Goal: Transaction & Acquisition: Book appointment/travel/reservation

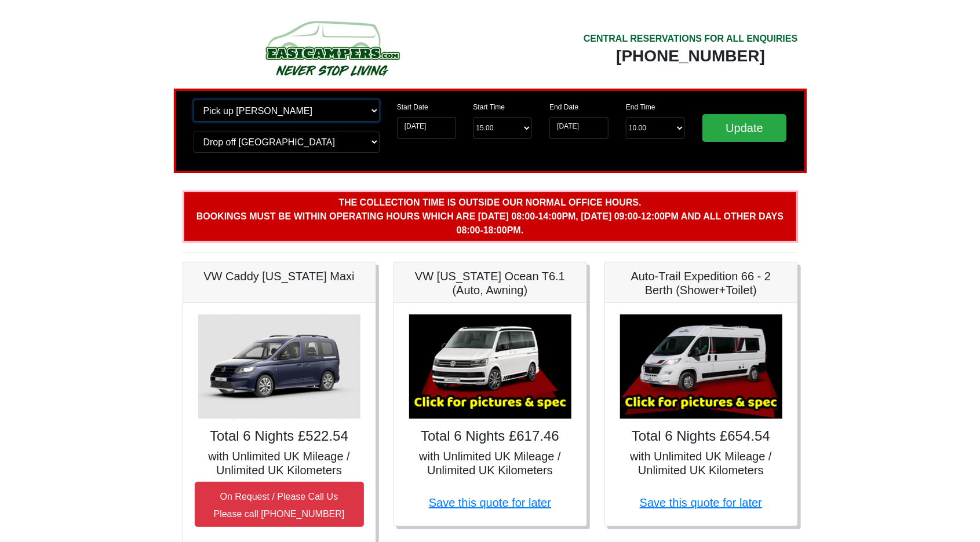
click at [346, 109] on select "Change pick up location? Pick up Blackburn Birmingham Airport Blackburn Lancash…" at bounding box center [286, 111] width 186 height 22
select select "BIR"
click at [193, 100] on select "Change pick up location? Pick up Blackburn Birmingham Airport Blackburn Lancash…" at bounding box center [286, 111] width 186 height 22
click at [357, 141] on select "Change drop off location? Drop off Blackburn Birmingham Airport Blackburn Lanca…" at bounding box center [286, 142] width 186 height 22
select select "BIR"
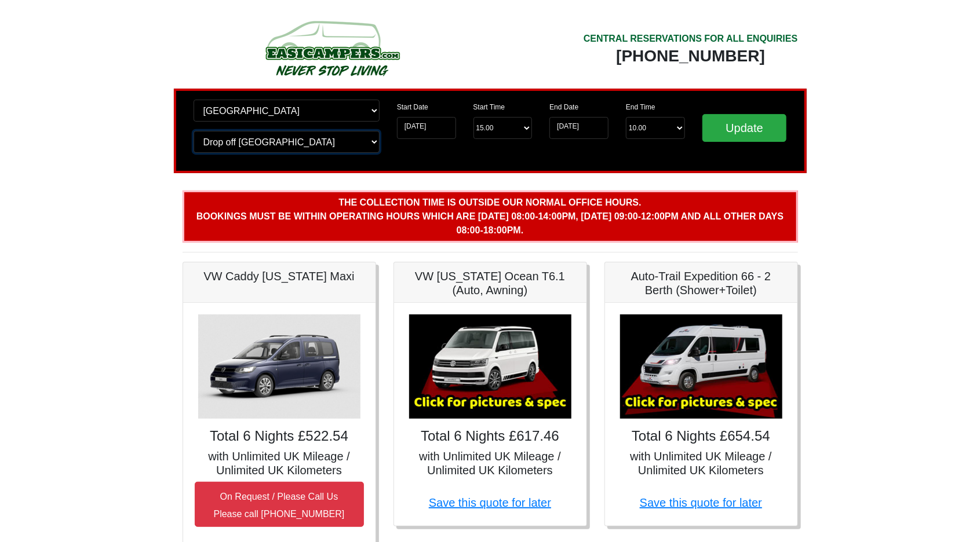
click at [193, 131] on select "Change drop off location? Drop off Blackburn Birmingham Airport Blackburn Lanca…" at bounding box center [286, 142] width 186 height 22
click at [737, 131] on input "Update" at bounding box center [744, 128] width 85 height 28
click at [344, 110] on select "Change pick up location? Pick up [GEOGRAPHIC_DATA] [GEOGRAPHIC_DATA] [GEOGRAPHI…" at bounding box center [286, 111] width 186 height 22
select select "EDI"
click at [193, 100] on select "Change pick up location? Pick up [GEOGRAPHIC_DATA] [GEOGRAPHIC_DATA] [GEOGRAPHI…" at bounding box center [286, 111] width 186 height 22
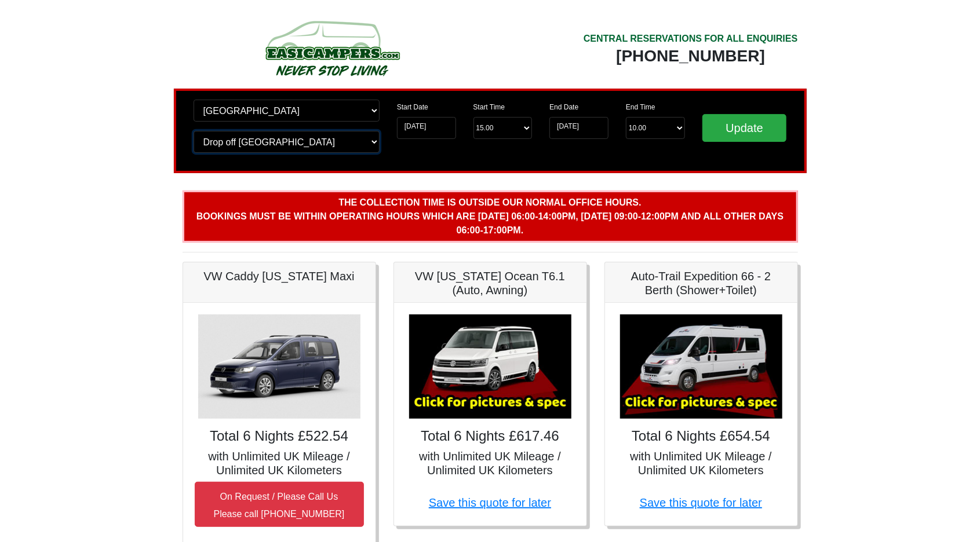
click at [344, 140] on select "Change drop off location? Drop off Birmingham Airport Birmingham Airport Blackb…" at bounding box center [286, 142] width 186 height 22
select select "EDI"
click at [193, 131] on select "Change drop off location? Drop off Birmingham Airport Birmingham Airport Blackb…" at bounding box center [286, 142] width 186 height 22
click at [737, 128] on input "Update" at bounding box center [744, 128] width 85 height 28
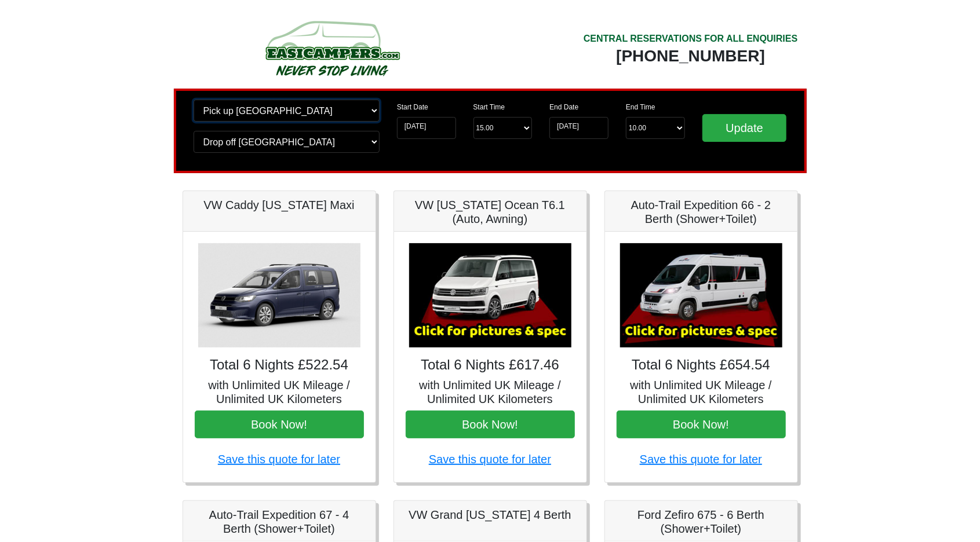
click at [367, 109] on select "Change pick up location? Pick up Edinburgh Birmingham Airport Blackburn Lancash…" at bounding box center [286, 111] width 186 height 22
select select "MAN"
click at [193, 100] on select "Change pick up location? Pick up Edinburgh Birmingham Airport Blackburn Lancash…" at bounding box center [286, 111] width 186 height 22
click at [347, 140] on select "Change drop off location? Drop off Edinburgh Birmingham Airport Blackburn Lanca…" at bounding box center [286, 142] width 186 height 22
select select "MAN"
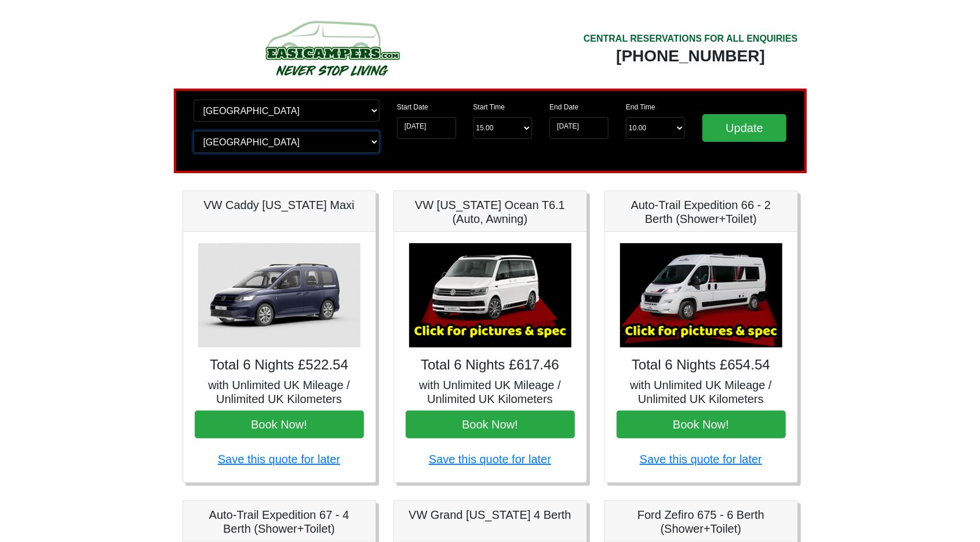
click at [193, 131] on select "Change drop off location? Drop off Edinburgh Birmingham Airport Blackburn Lanca…" at bounding box center [286, 142] width 186 height 22
click at [747, 126] on input "Update" at bounding box center [744, 128] width 85 height 28
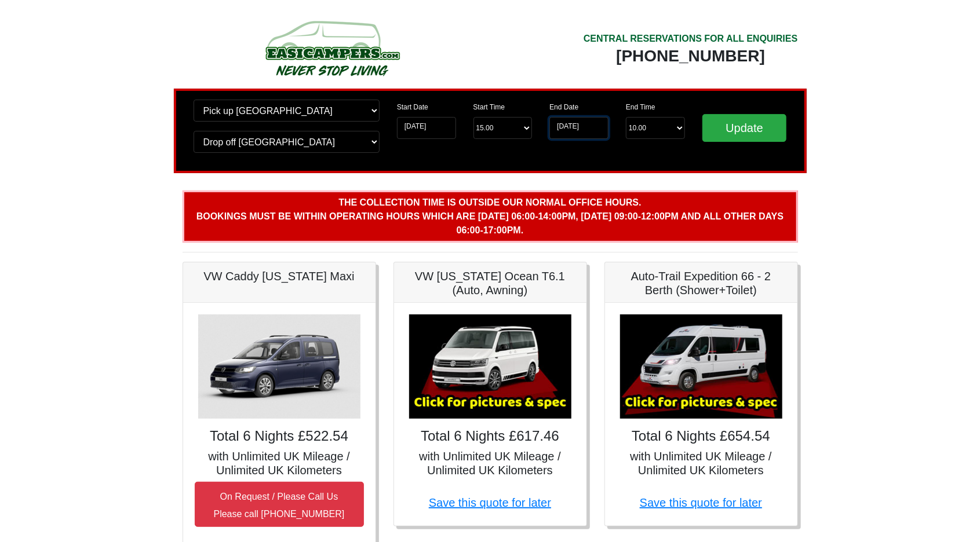
click at [581, 129] on input "[DATE]" at bounding box center [578, 128] width 59 height 22
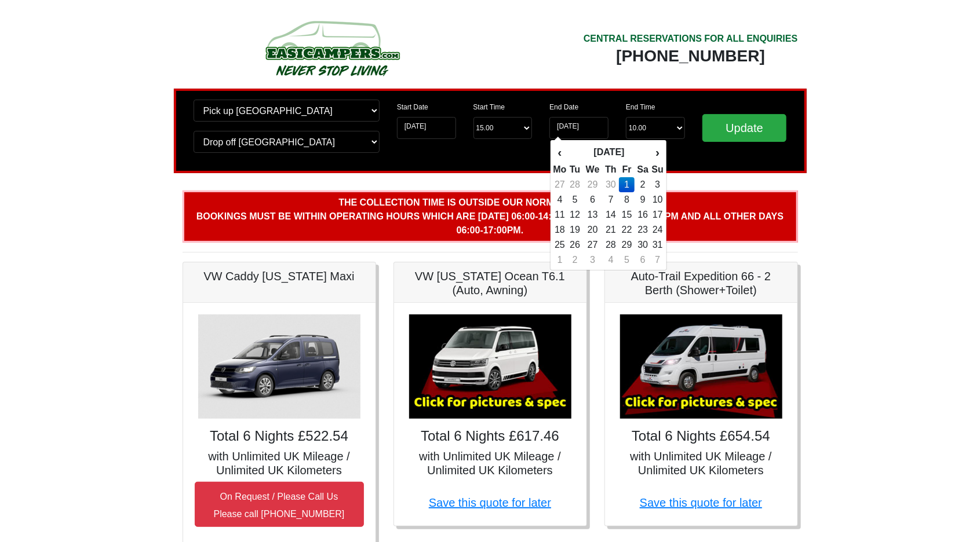
click at [633, 188] on td "1" at bounding box center [627, 184] width 16 height 15
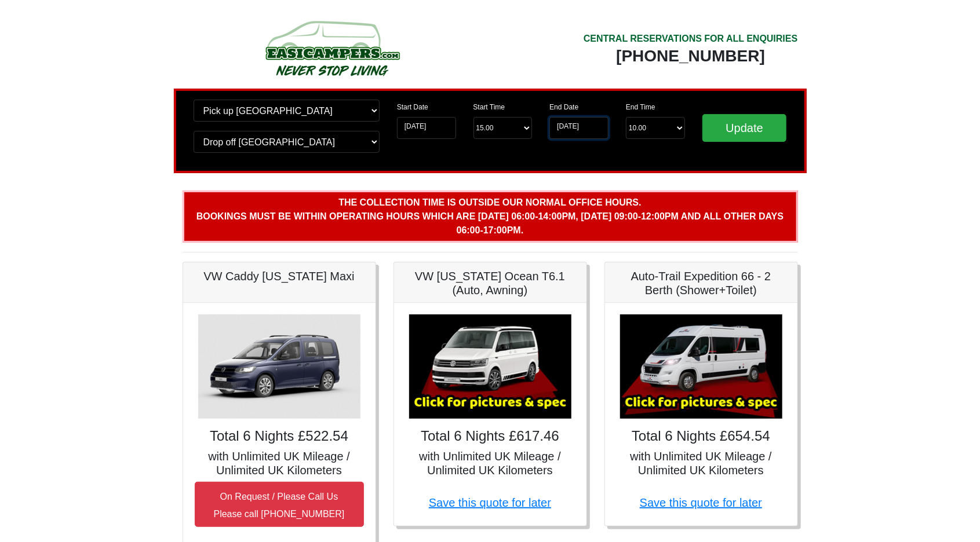
click at [571, 123] on input "[DATE]" at bounding box center [578, 128] width 59 height 22
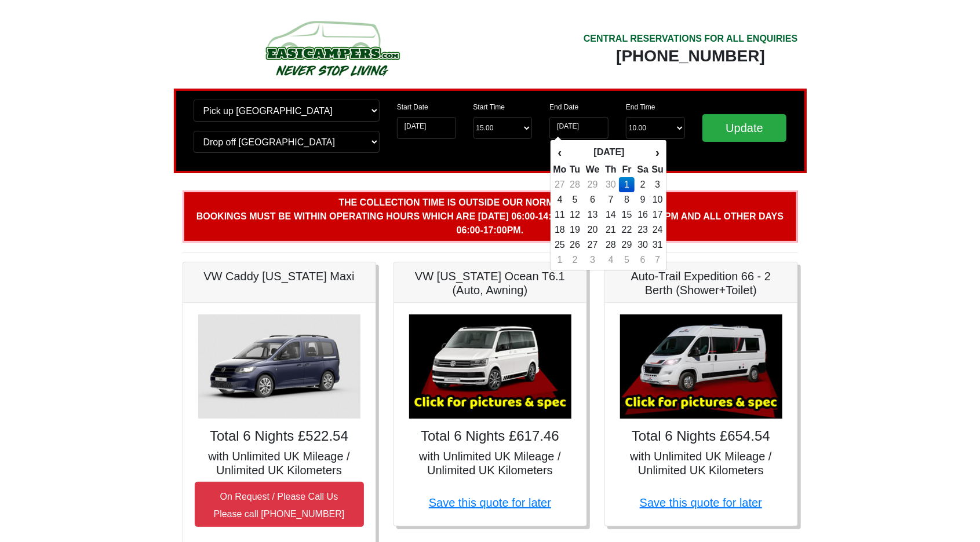
click at [635, 184] on td "2" at bounding box center [642, 184] width 17 height 15
type input "02-05-2026"
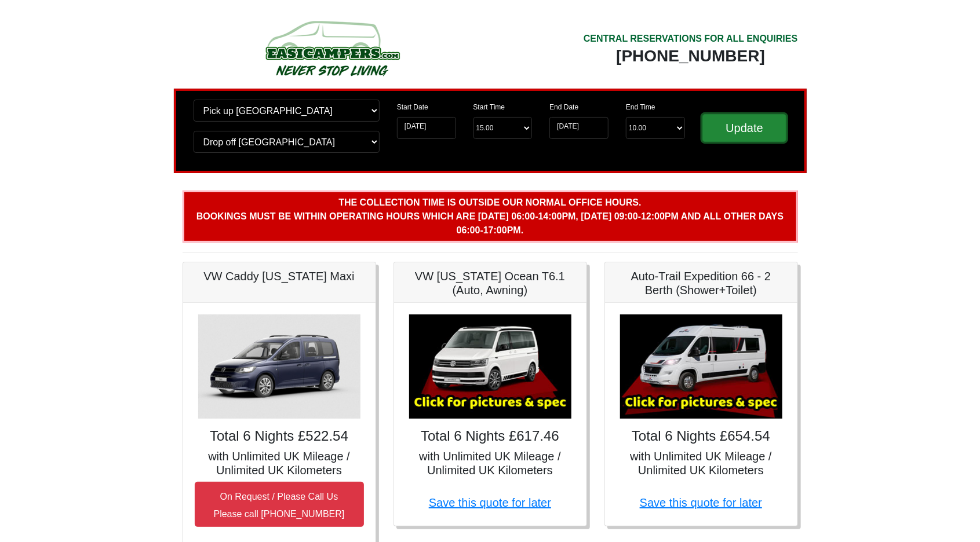
click at [730, 127] on input "Update" at bounding box center [744, 128] width 85 height 28
click at [586, 126] on input "[DATE]" at bounding box center [578, 128] width 59 height 22
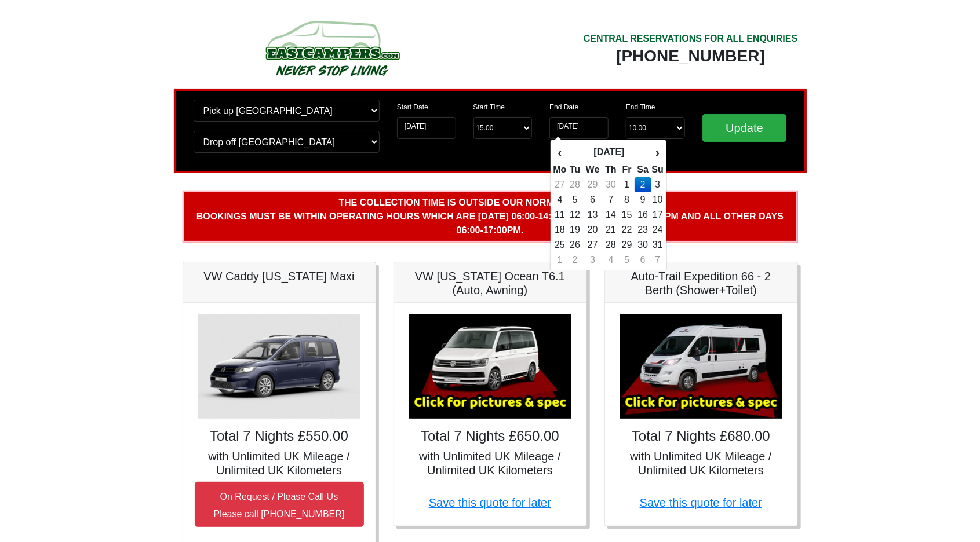
click at [621, 182] on td "1" at bounding box center [627, 184] width 16 height 15
type input "01-05-2026"
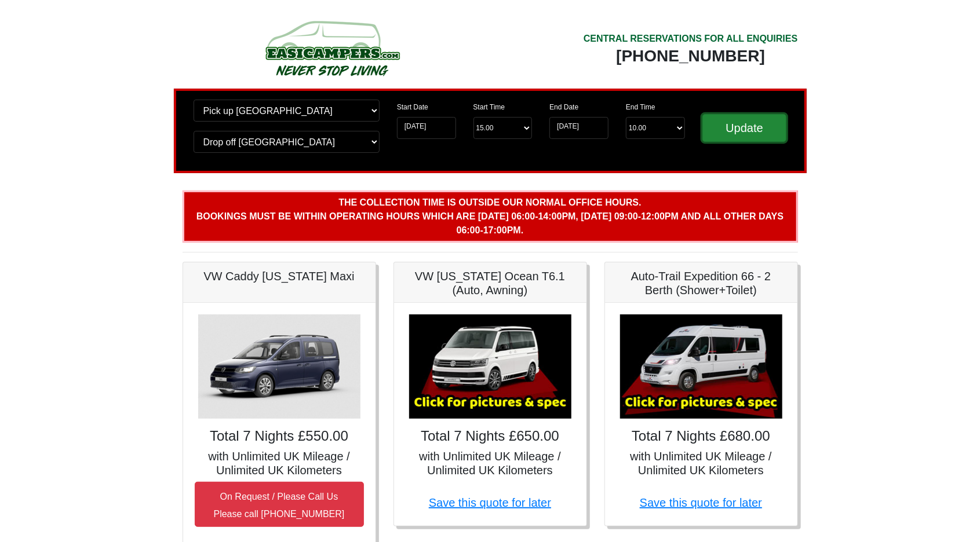
click at [743, 125] on input "Update" at bounding box center [744, 128] width 85 height 28
click at [571, 133] on input "01-05-2026" at bounding box center [578, 128] width 59 height 22
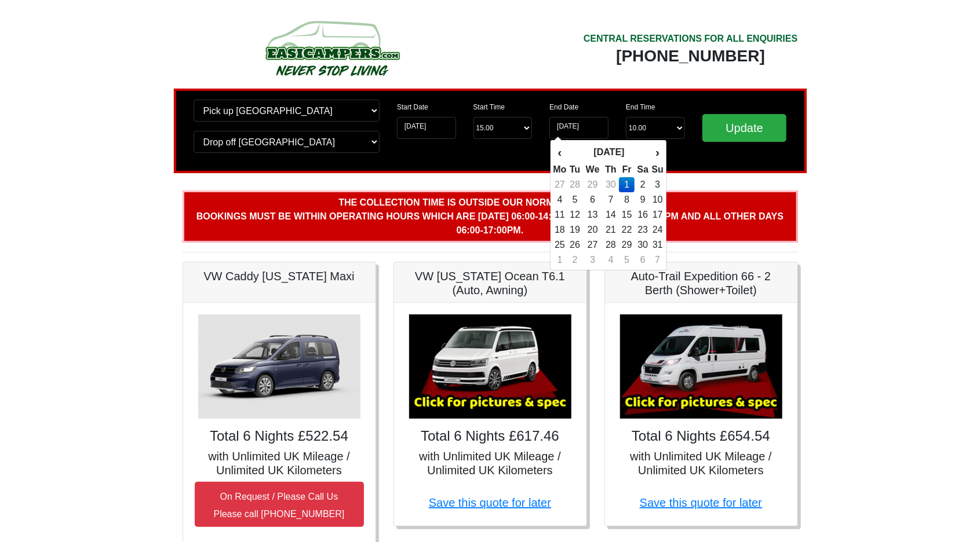
click at [637, 184] on td "2" at bounding box center [642, 184] width 17 height 15
type input "[DATE]"
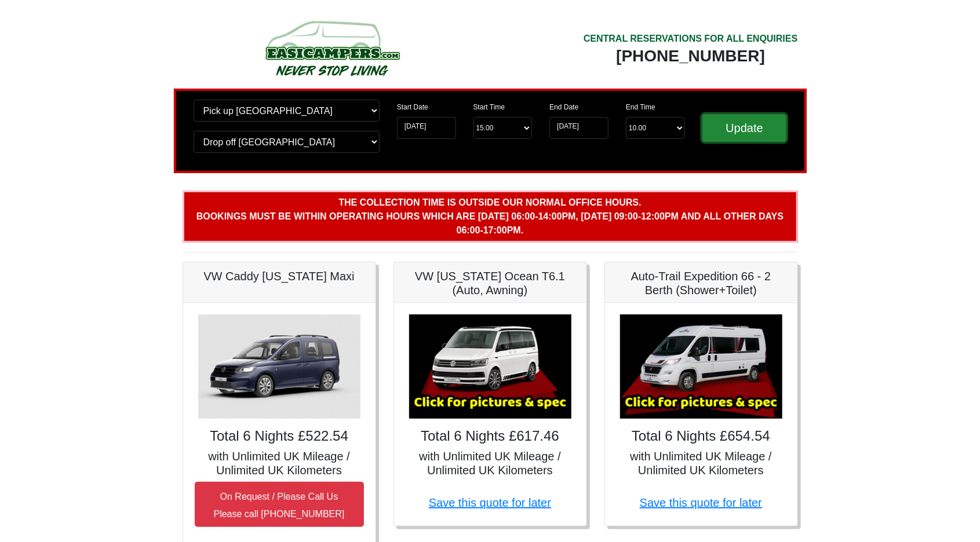
click at [726, 134] on input "Update" at bounding box center [744, 128] width 85 height 28
click at [522, 128] on select "Start Time 15.00 -------- 11.00 am (Saturday & Sunday Only) 12.00 pm (Saturday)…" at bounding box center [502, 128] width 59 height 22
click at [622, 164] on div "Change pick up location? Pick up Manchester Airport Birmingham Airport Blackbur…" at bounding box center [490, 131] width 633 height 85
click at [502, 127] on select "Start Time 15.00 -------- 11.00 am (Saturday & Sunday Only) 12.00 pm (Saturday)…" at bounding box center [502, 128] width 59 height 22
select select "13.00"
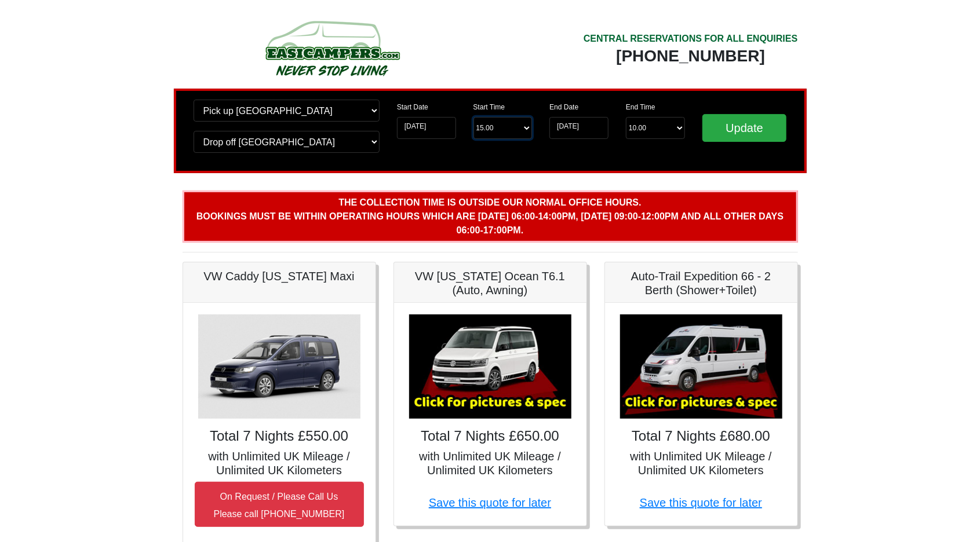
click at [473, 118] on select "Start Time 15.00 -------- 11.00 am (Saturday & Sunday Only) 12.00 pm (Saturday)…" at bounding box center [502, 128] width 59 height 22
click at [652, 130] on select "End Time 10.00 -------- 08.00 am 09.00 am 10.00 am 11.00 am (Sunday Only)" at bounding box center [655, 128] width 59 height 22
click at [557, 166] on div "Change pick up location? Pick up Manchester Airport Birmingham Airport Blackbur…" at bounding box center [490, 131] width 633 height 85
click at [747, 126] on input "Update" at bounding box center [744, 128] width 85 height 28
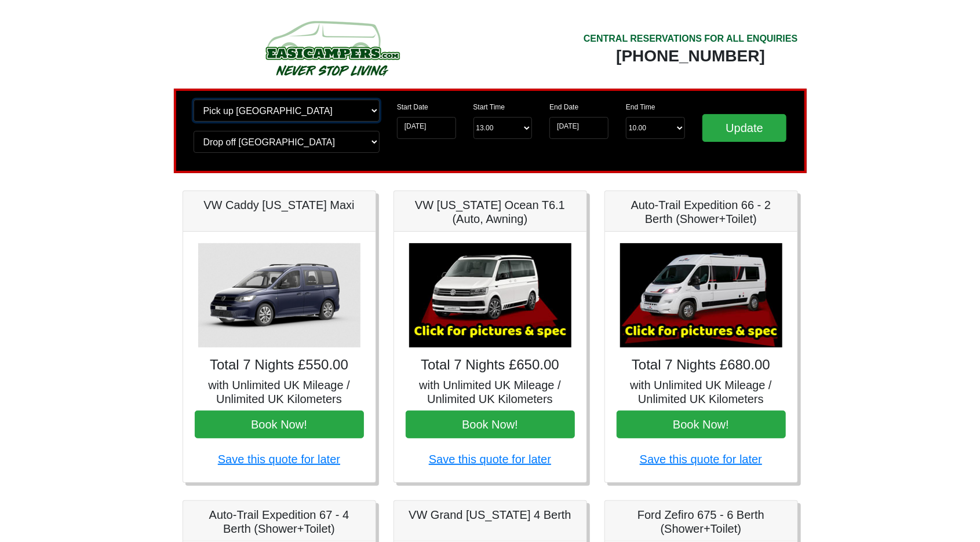
click at [375, 100] on select "Change pick up location? Pick up [GEOGRAPHIC_DATA] [GEOGRAPHIC_DATA] [GEOGRAPHI…" at bounding box center [286, 111] width 186 height 22
select select "WOL"
click at [193, 100] on select "Change pick up location? Pick up Manchester Airport Birmingham Airport Blackbur…" at bounding box center [286, 111] width 186 height 22
click at [366, 143] on select "Change drop off location? Drop off Manchester Airport Birmingham Airport Blackb…" at bounding box center [286, 142] width 186 height 22
select select "WOL"
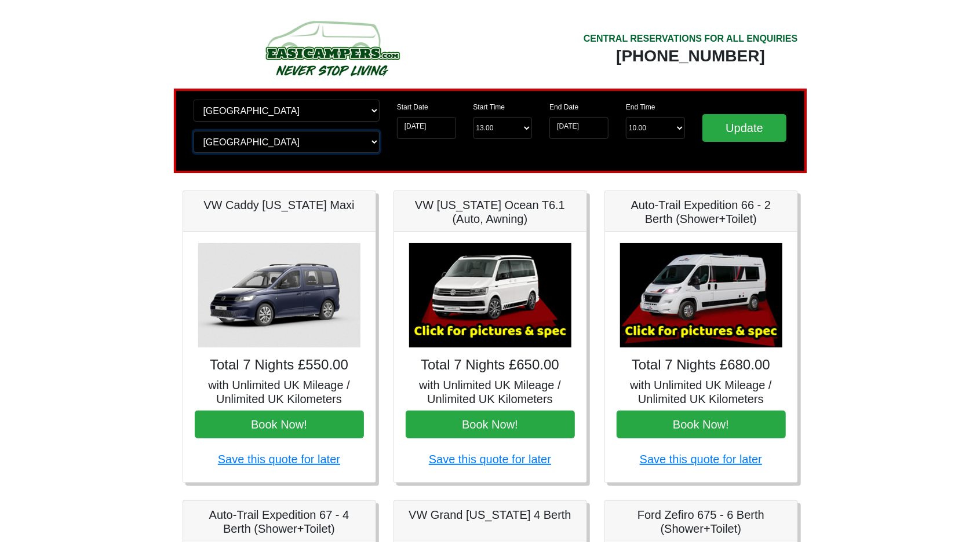
click at [193, 131] on select "Change drop off location? Drop off Manchester Airport Birmingham Airport Blackb…" at bounding box center [286, 142] width 186 height 22
click at [736, 132] on input "Update" at bounding box center [744, 128] width 85 height 28
click at [316, 116] on select "Change pick up location? Pick up [GEOGRAPHIC_DATA] [GEOGRAPHIC_DATA] [GEOGRAPHI…" at bounding box center [286, 111] width 186 height 22
select select "GLA"
click at [193, 100] on select "Change pick up location? Pick up Wolverhampton Birmingham Airport Blackburn Lan…" at bounding box center [286, 111] width 186 height 22
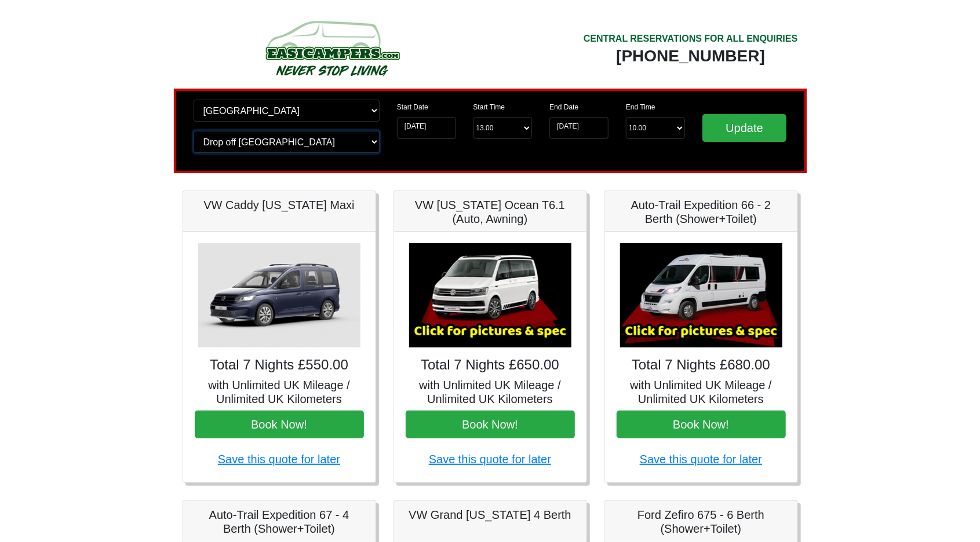
click at [307, 145] on select "Change drop off location? Drop off Wolverhampton Birmingham Airport Blackburn L…" at bounding box center [286, 142] width 186 height 22
select select "GLA"
click at [193, 131] on select "Change drop off location? Drop off Wolverhampton Birmingham Airport Blackburn L…" at bounding box center [286, 142] width 186 height 22
click at [757, 125] on input "Update" at bounding box center [744, 128] width 85 height 28
click at [214, 117] on select "Change pick up location? Pick up Glasgow Airport Birmingham Airport Blackburn L…" at bounding box center [286, 111] width 186 height 22
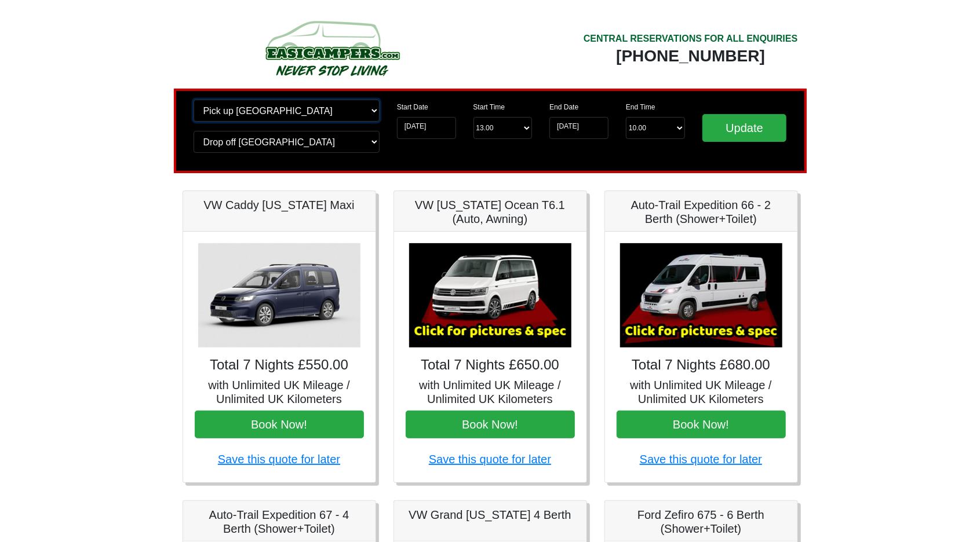
select select "EDI"
click at [193, 100] on select "Change pick up location? Pick up Glasgow Airport Birmingham Airport Blackburn L…" at bounding box center [286, 111] width 186 height 22
click at [213, 151] on select "Change drop off location? Drop off Glasgow Airport Birmingham Airport Blackburn…" at bounding box center [286, 142] width 186 height 22
select select "EDI"
click at [193, 131] on select "Change drop off location? Drop off Glasgow Airport Birmingham Airport Blackburn…" at bounding box center [286, 142] width 186 height 22
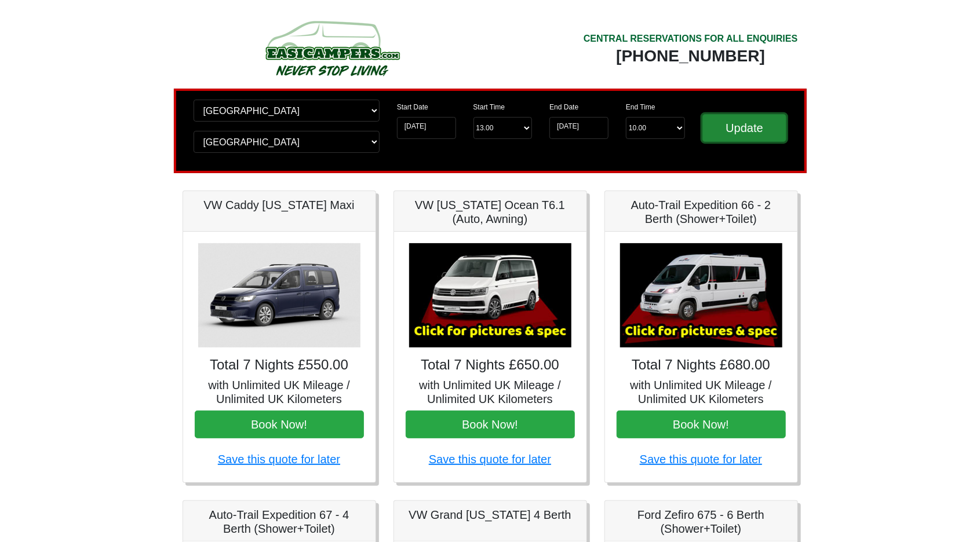
click at [767, 140] on input "Update" at bounding box center [744, 128] width 85 height 28
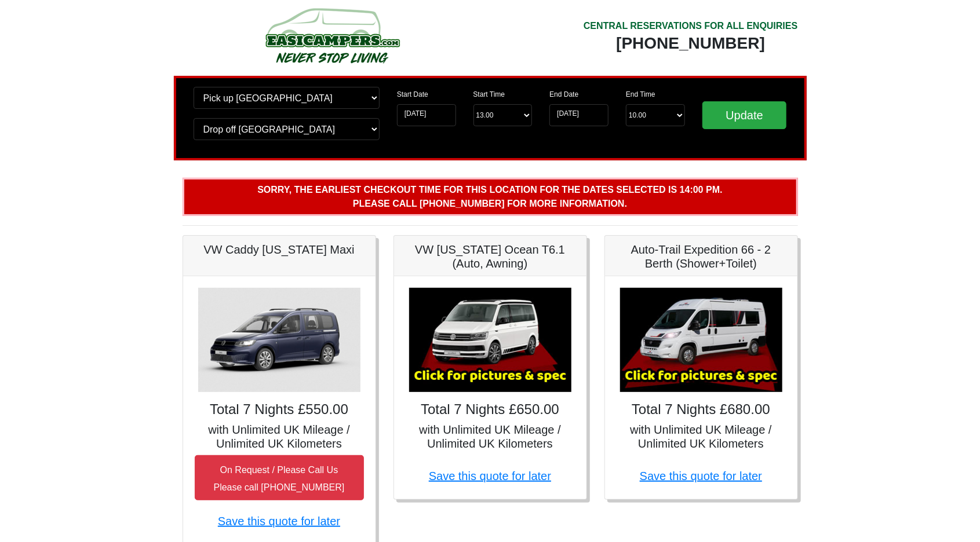
scroll to position [13, 0]
click at [660, 116] on select "End Time 10.00 -------- 08.00 am 09.00 am 10.00 am 11.00 am (Sunday Only)" at bounding box center [655, 115] width 59 height 22
click at [757, 180] on p "Sorry, the earliest checkout time for this location for the dates selected is 1…" at bounding box center [489, 197] width 615 height 38
click at [551, 206] on b "Sorry, the earliest checkout time for this location for the dates selected is 1…" at bounding box center [489, 197] width 465 height 24
click at [572, 201] on b "Sorry, the earliest checkout time for this location for the dates selected is 1…" at bounding box center [489, 197] width 465 height 24
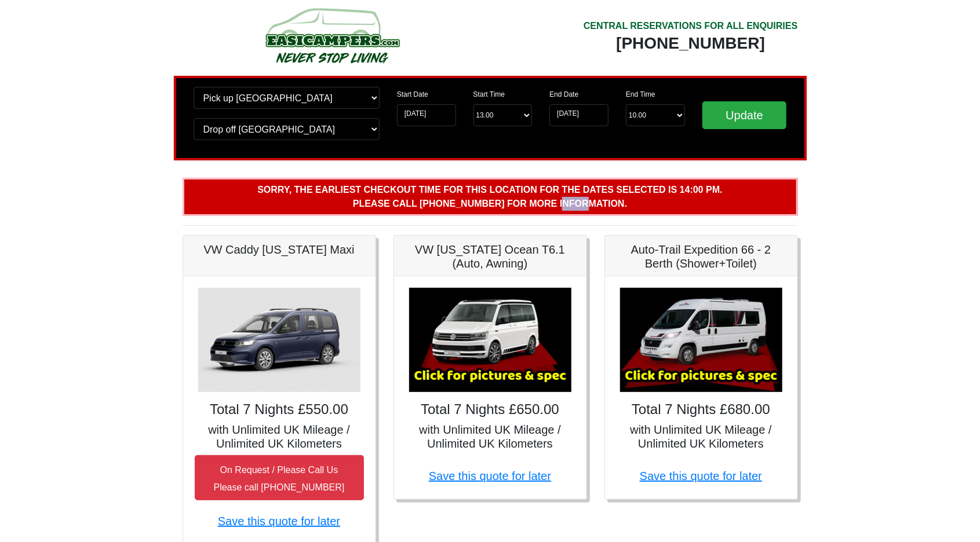
click at [587, 200] on b "Sorry, the earliest checkout time for this location for the dates selected is 1…" at bounding box center [489, 197] width 465 height 24
click at [517, 108] on select "Start Time 13.00 -------- 11.00 am (Saturday & Sunday Only) 12.00 pm (Saturday)…" at bounding box center [502, 115] width 59 height 22
select select "14.00"
click at [473, 104] on select "Start Time 13.00 -------- 11.00 am (Saturday & Sunday Only) 12.00 pm (Saturday)…" at bounding box center [502, 115] width 59 height 22
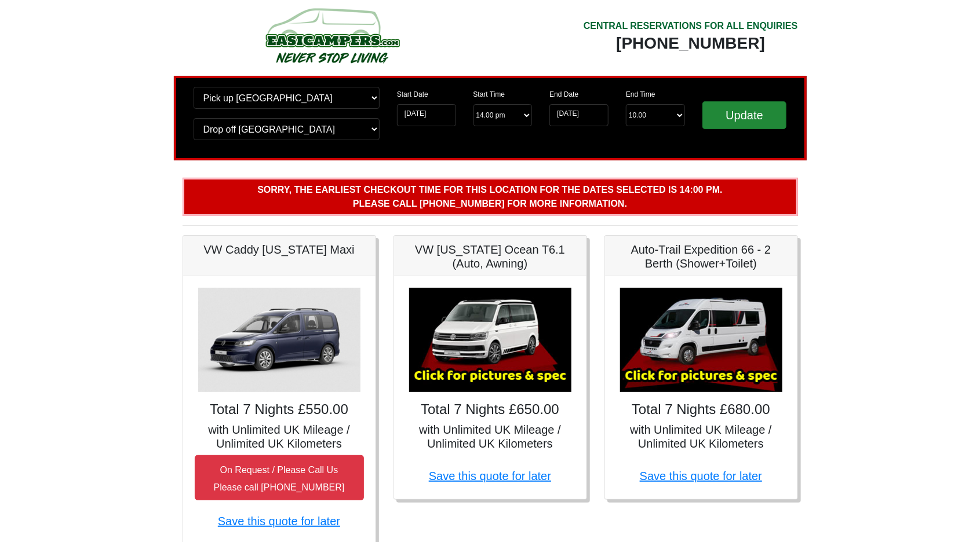
click at [743, 116] on input "Update" at bounding box center [744, 115] width 85 height 28
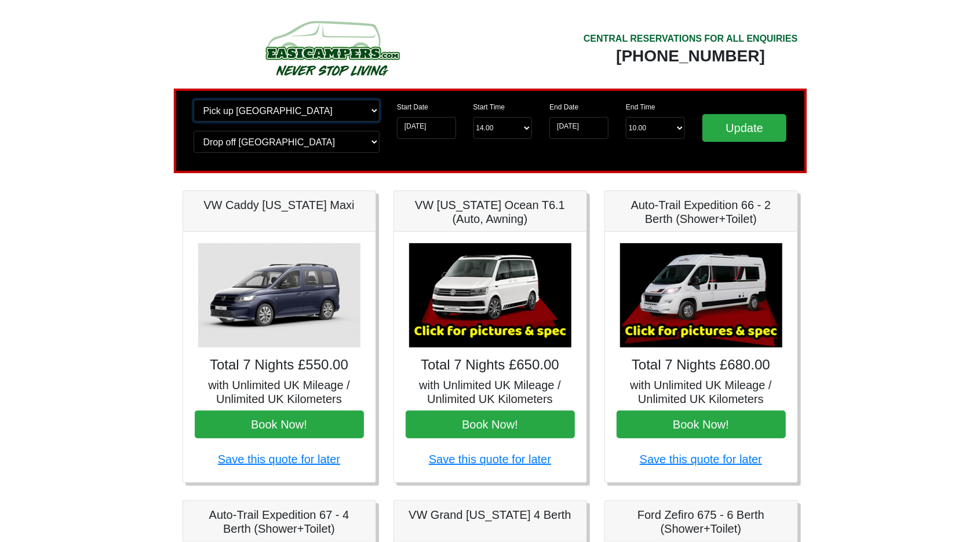
click at [198, 109] on select "Change pick up location? Pick up Edinburgh Birmingham Airport Blackburn Lancash…" at bounding box center [286, 111] width 186 height 22
select select "BIR"
click at [193, 100] on select "Change pick up location? Pick up Edinburgh Birmingham Airport Blackburn Lancash…" at bounding box center [286, 111] width 186 height 22
click at [197, 144] on select "Change drop off location? Drop off Edinburgh Birmingham Airport Blackburn Lanca…" at bounding box center [286, 142] width 186 height 22
select select "BIR"
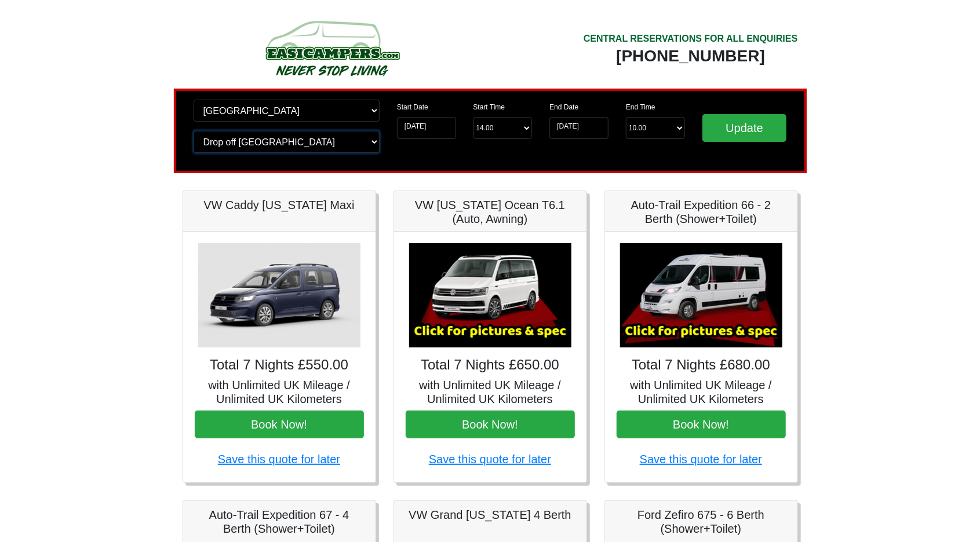
click at [193, 131] on select "Change drop off location? Drop off Edinburgh Birmingham Airport Blackburn Lanca…" at bounding box center [286, 142] width 186 height 22
click at [752, 129] on input "Update" at bounding box center [744, 128] width 85 height 28
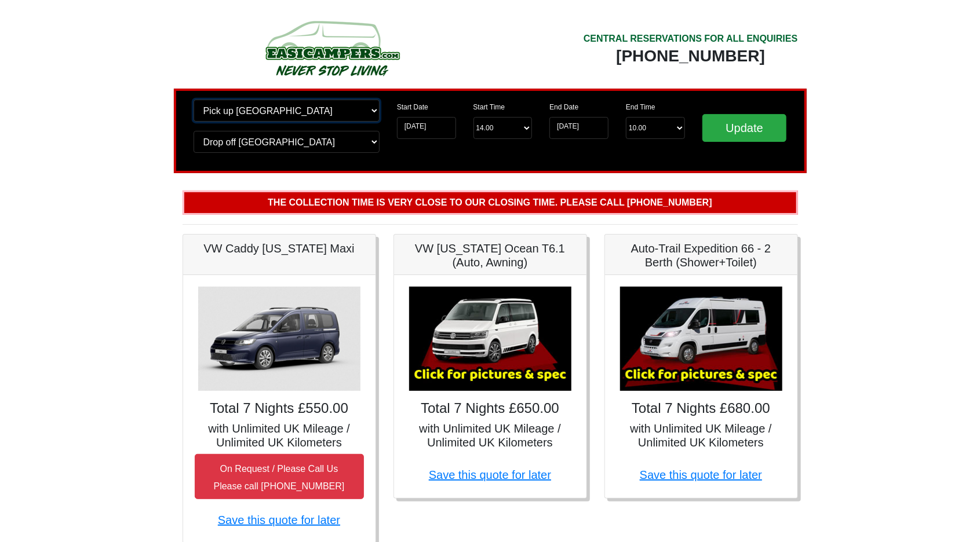
click at [200, 118] on select "Change pick up location? Pick up [GEOGRAPHIC_DATA] [GEOGRAPHIC_DATA] [GEOGRAPHI…" at bounding box center [286, 111] width 186 height 22
select select "BLA1"
click at [193, 100] on select "Change pick up location? Pick up [GEOGRAPHIC_DATA] [GEOGRAPHIC_DATA] [GEOGRAPHI…" at bounding box center [286, 111] width 186 height 22
click at [306, 145] on select "Change drop off location? Drop off Birmingham Airport Birmingham Airport Blackb…" at bounding box center [286, 142] width 186 height 22
select select "BLA1"
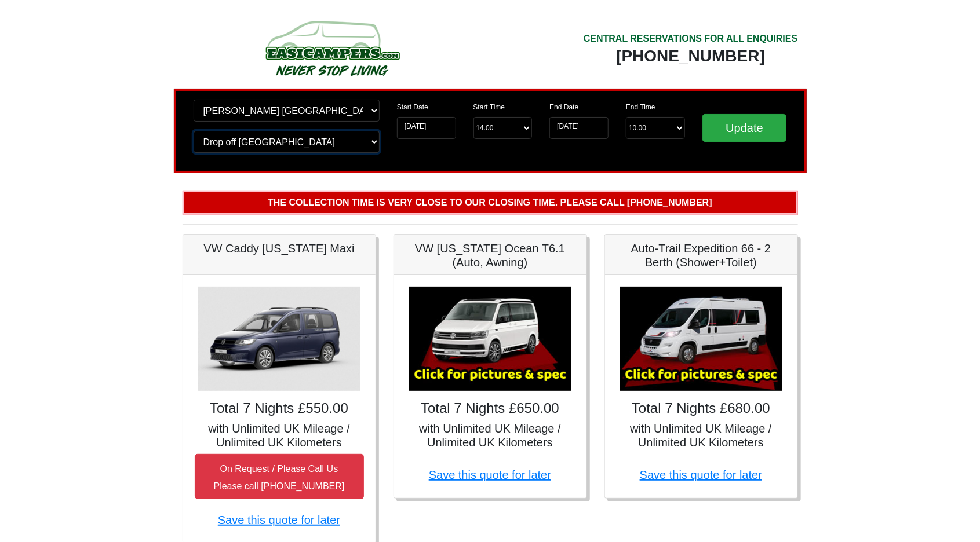
click at [193, 131] on select "Change drop off location? Drop off Birmingham Airport Birmingham Airport Blackb…" at bounding box center [286, 142] width 186 height 22
click at [775, 137] on input "Update" at bounding box center [744, 128] width 85 height 28
click at [517, 127] on select "Start Time 14.00 -------- 11.00 am (Saturday & Sunday Only) 12.00 pm (Saturday)…" at bounding box center [502, 128] width 59 height 22
select select "11.00"
click at [473, 118] on select "Start Time 14.00 -------- 11.00 am (Saturday & Sunday Only) 12.00 pm (Saturday)…" at bounding box center [502, 128] width 59 height 22
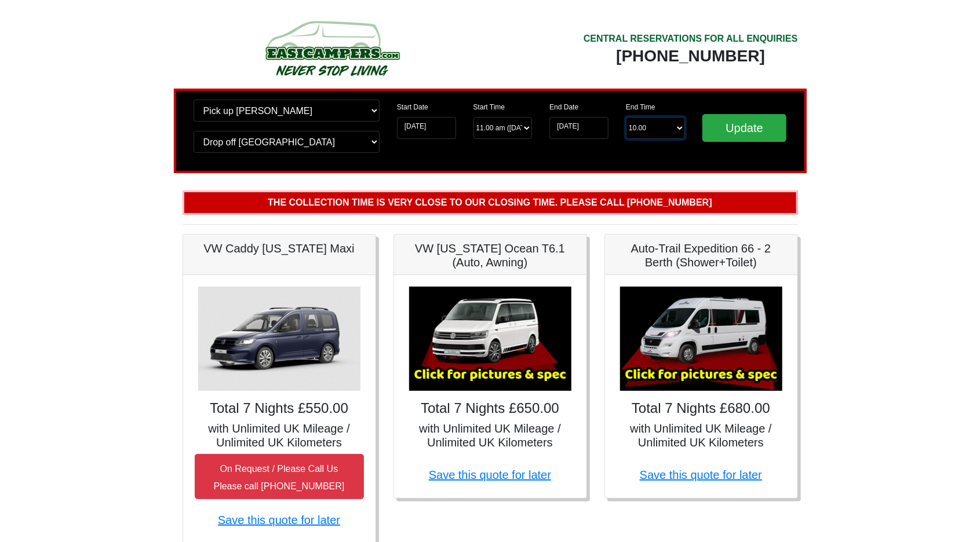
click at [664, 126] on select "End Time 10.00 -------- 08.00 am 09.00 am 10.00 am 11.00 am (Sunday Only)" at bounding box center [655, 128] width 59 height 22
click at [626, 118] on select "End Time 10.00 -------- 08.00 am 09.00 am 10.00 am 11.00 am (Sunday Only)" at bounding box center [655, 128] width 59 height 22
click at [741, 125] on input "Update" at bounding box center [744, 128] width 85 height 28
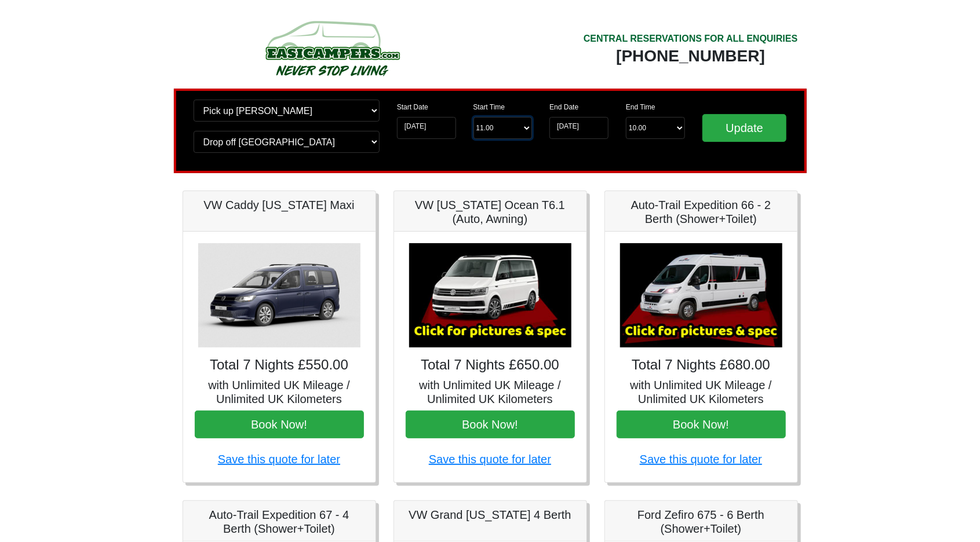
click at [518, 131] on select "Start Time 11.00 -------- 11.00 am ([DATE] & [DATE] Only) 12.00 pm ([DATE]) 13.…" at bounding box center [502, 128] width 59 height 22
click at [613, 165] on div "Change pick up location? Pick up [PERSON_NAME] [GEOGRAPHIC_DATA] [GEOGRAPHIC_DA…" at bounding box center [490, 131] width 633 height 85
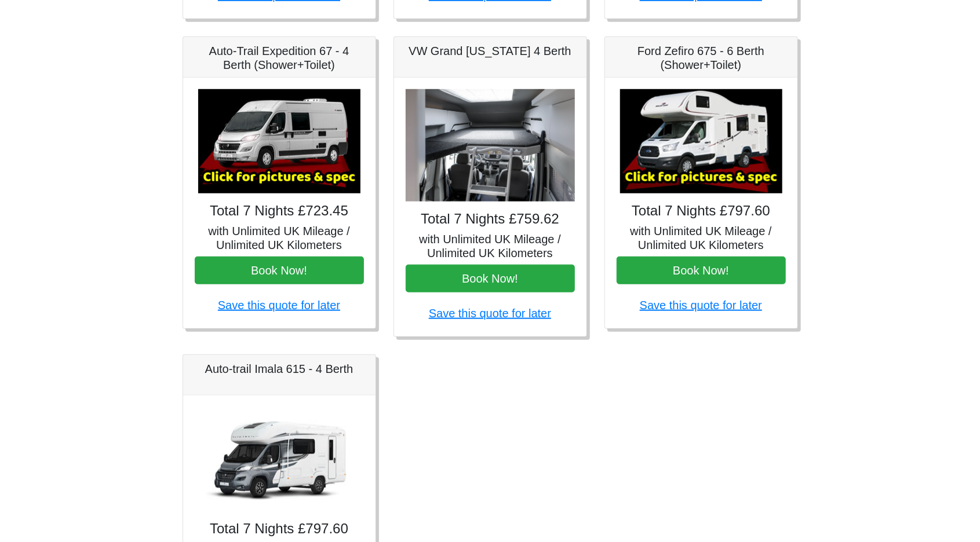
scroll to position [460, 0]
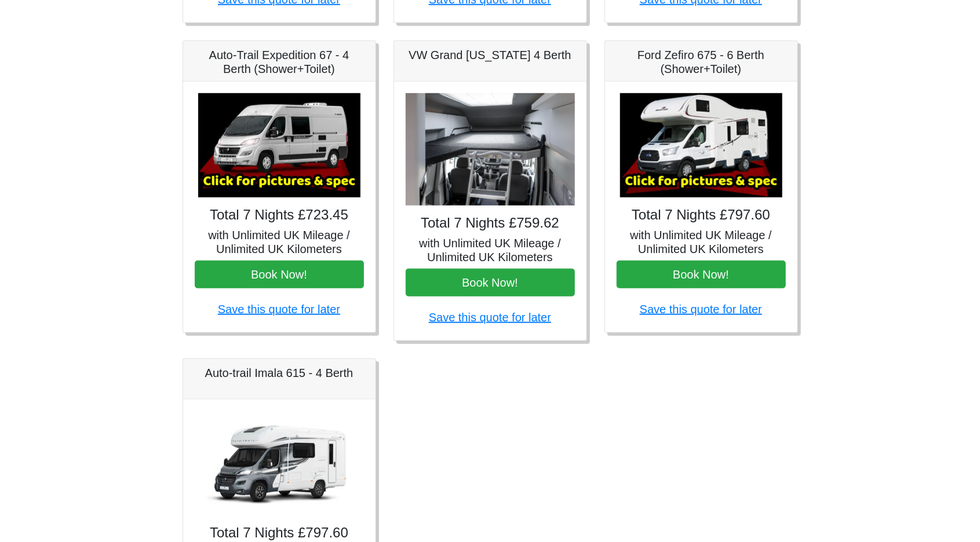
click at [546, 57] on h5 "VW Grand [US_STATE] 4 Berth" at bounding box center [489, 55] width 169 height 14
click at [540, 66] on div "VW Grand [US_STATE] 4 Berth" at bounding box center [490, 61] width 192 height 41
click at [532, 185] on img at bounding box center [489, 149] width 169 height 113
click at [516, 232] on div "Total 7 Nights £759.62 with Unlimited UK Mileage / Unlimited UK Kilometers Book…" at bounding box center [490, 211] width 192 height 259
click at [514, 244] on h5 "with Unlimited UK Mileage / Unlimited UK Kilometers" at bounding box center [489, 250] width 169 height 28
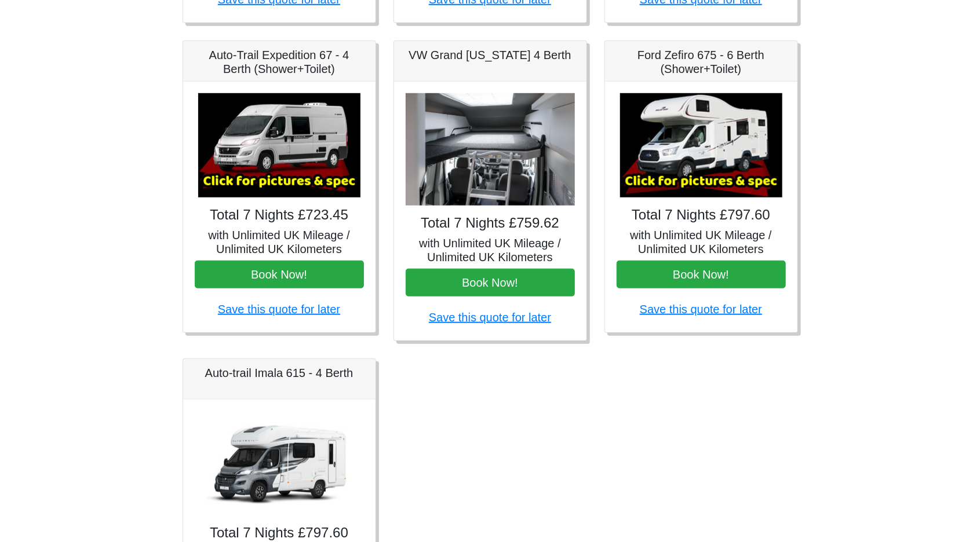
click at [516, 236] on h5 "with Unlimited UK Mileage / Unlimited UK Kilometers" at bounding box center [489, 250] width 169 height 28
click at [512, 236] on h5 "with Unlimited UK Mileage / Unlimited UK Kilometers" at bounding box center [489, 250] width 169 height 28
click at [513, 236] on h5 "with Unlimited UK Mileage / Unlimited UK Kilometers" at bounding box center [489, 250] width 169 height 28
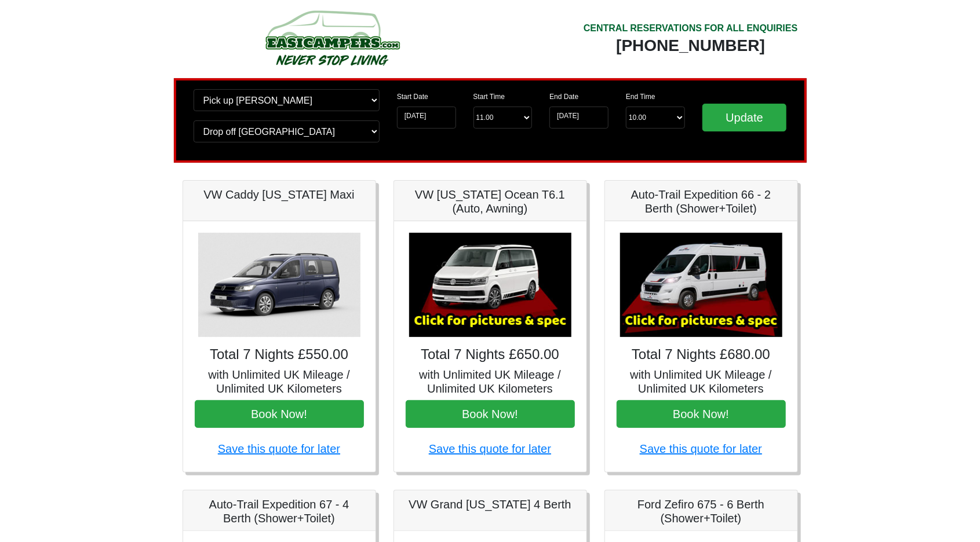
scroll to position [0, 0]
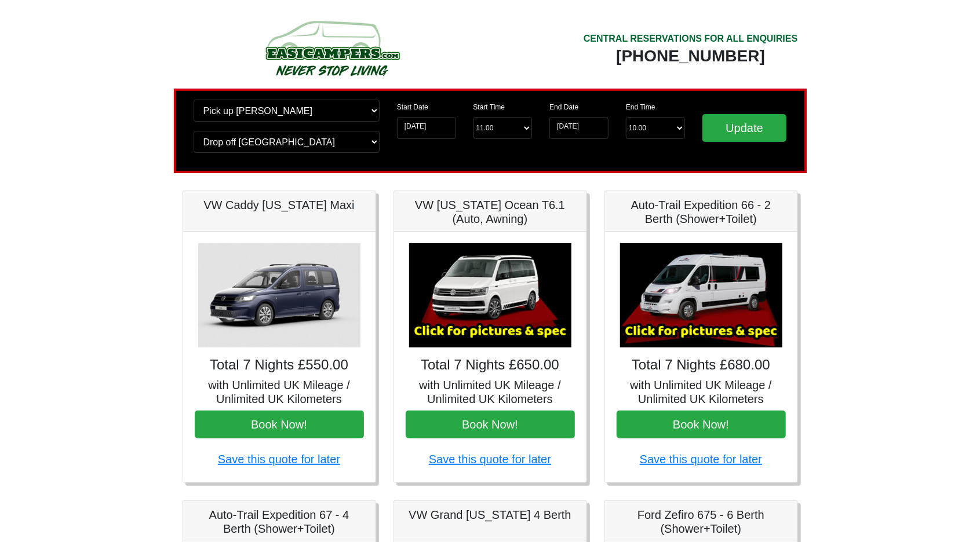
click at [349, 60] on img at bounding box center [332, 48] width 220 height 64
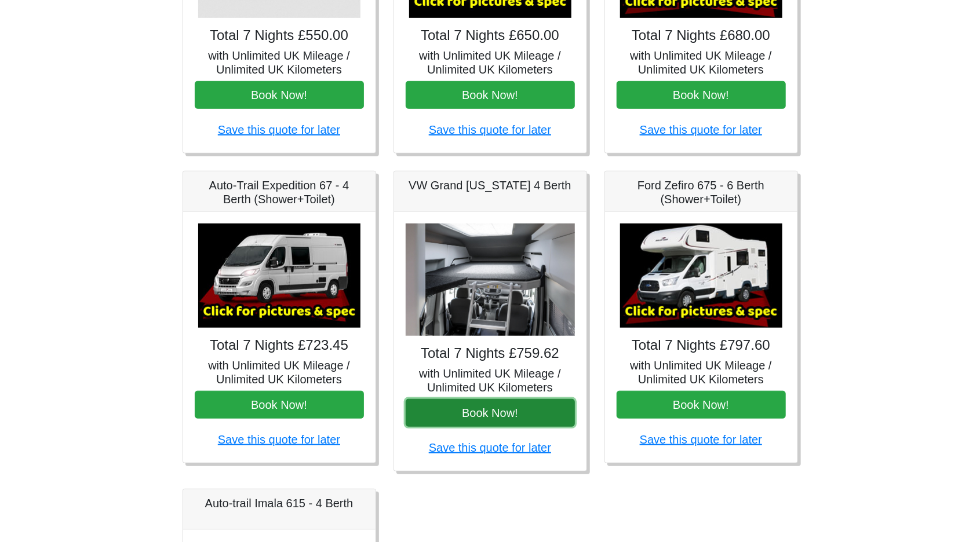
click at [543, 422] on button "Book Now!" at bounding box center [489, 413] width 169 height 28
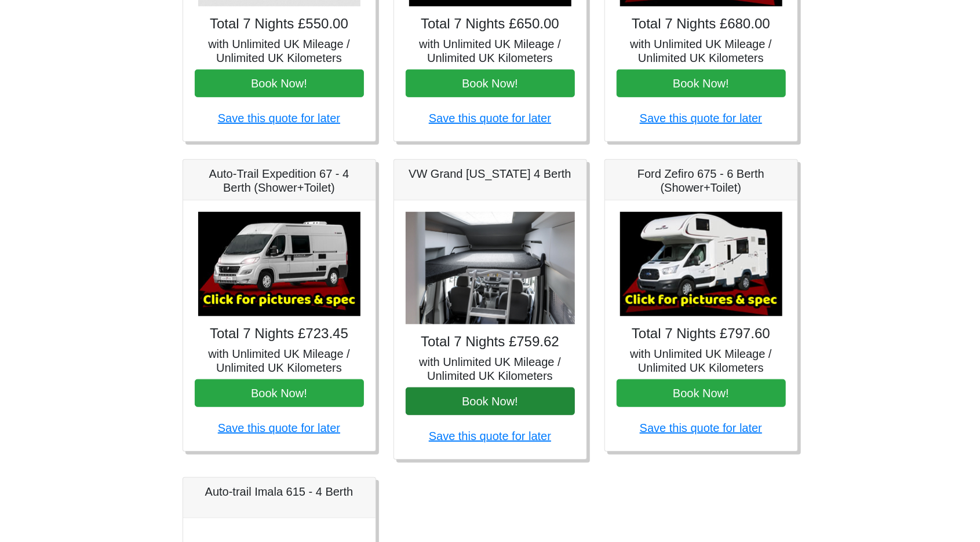
scroll to position [385, 0]
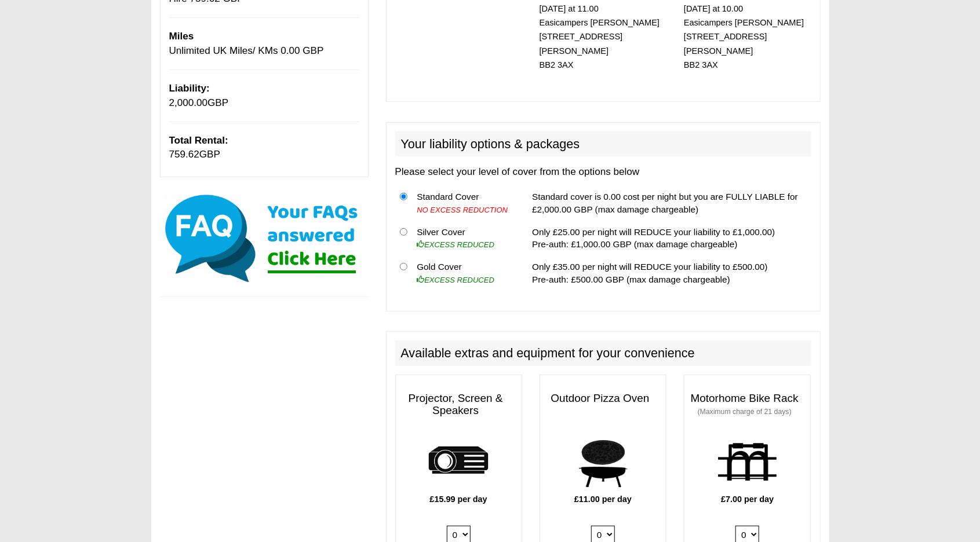
scroll to position [225, 0]
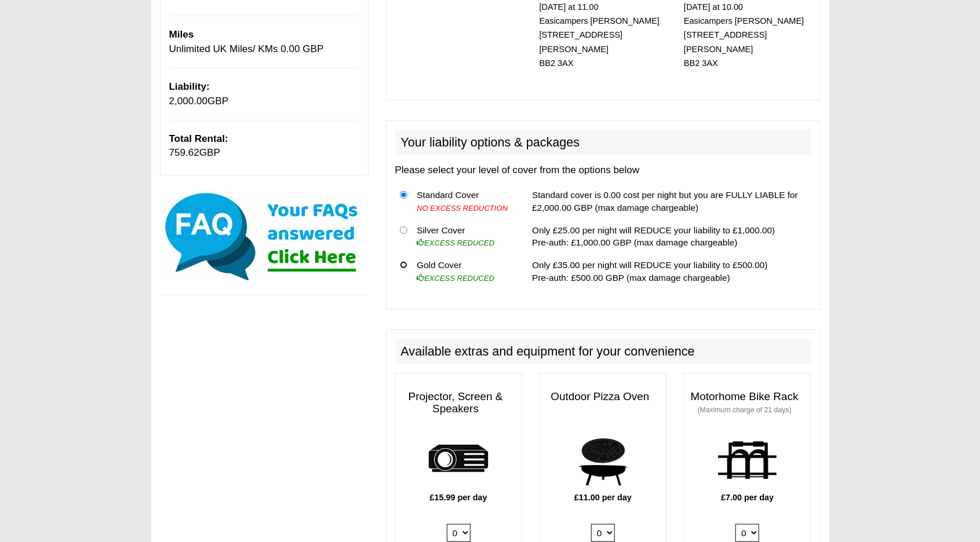
click at [405, 264] on input "radio" at bounding box center [404, 265] width 8 height 8
radio input "true"
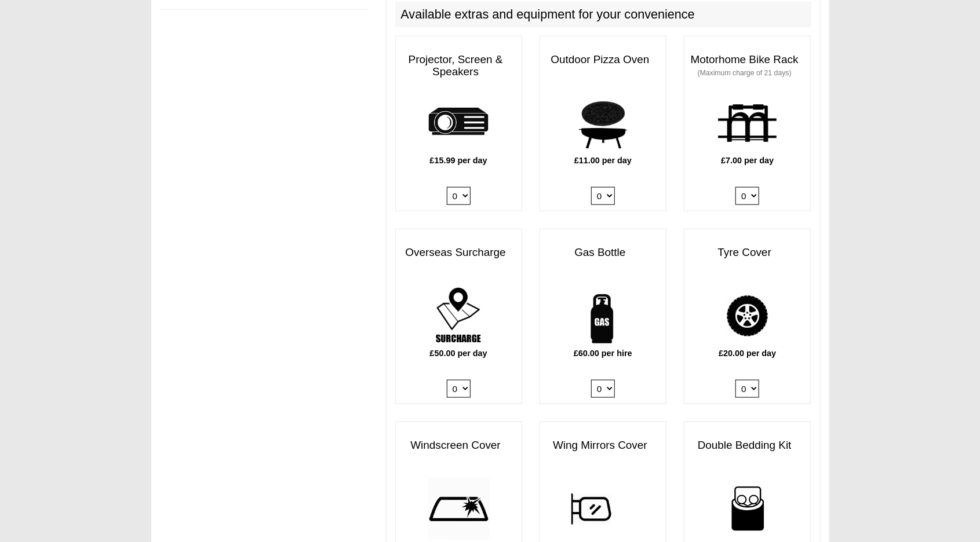
scroll to position [566, 0]
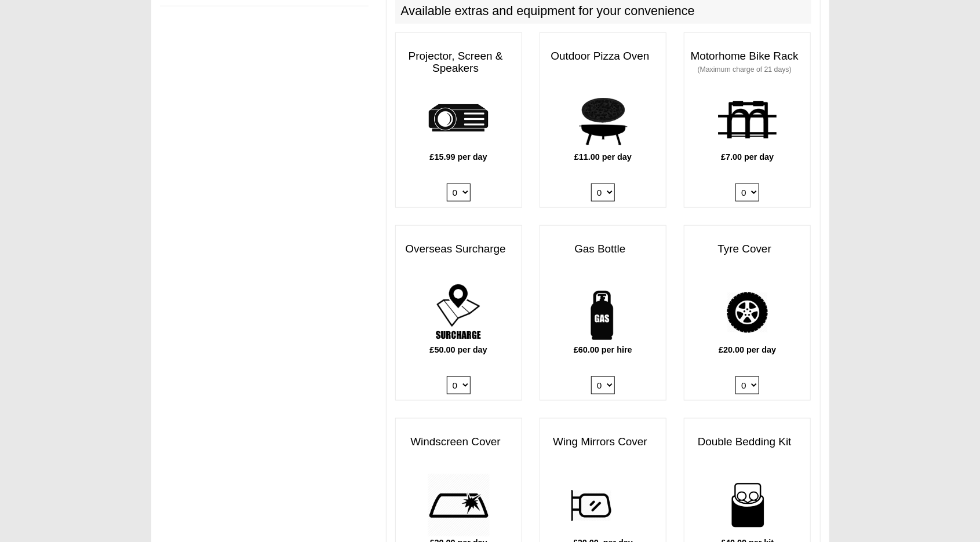
click at [608, 388] on select "0 1" at bounding box center [603, 386] width 24 height 18
click at [644, 390] on div "£60.00 per hire 0 1" at bounding box center [603, 340] width 126 height 119
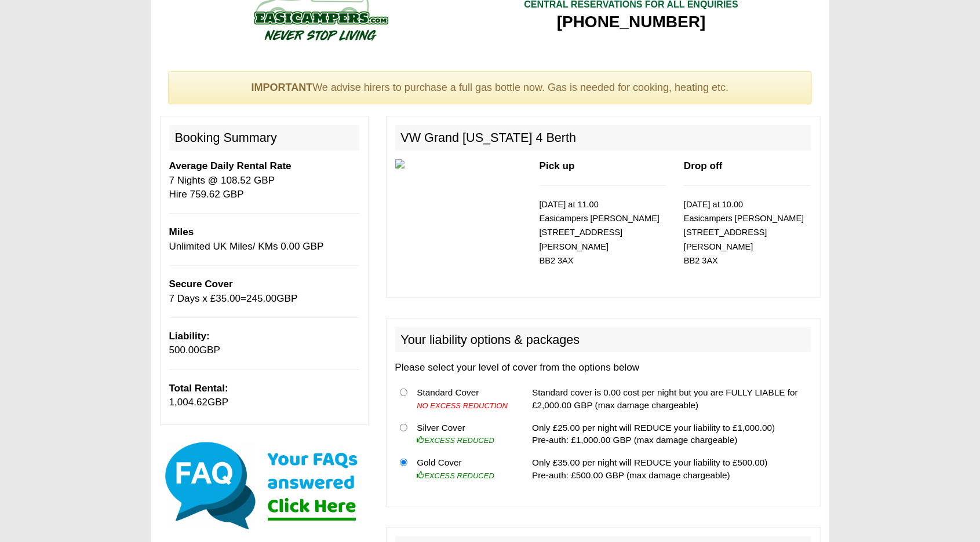
scroll to position [0, 0]
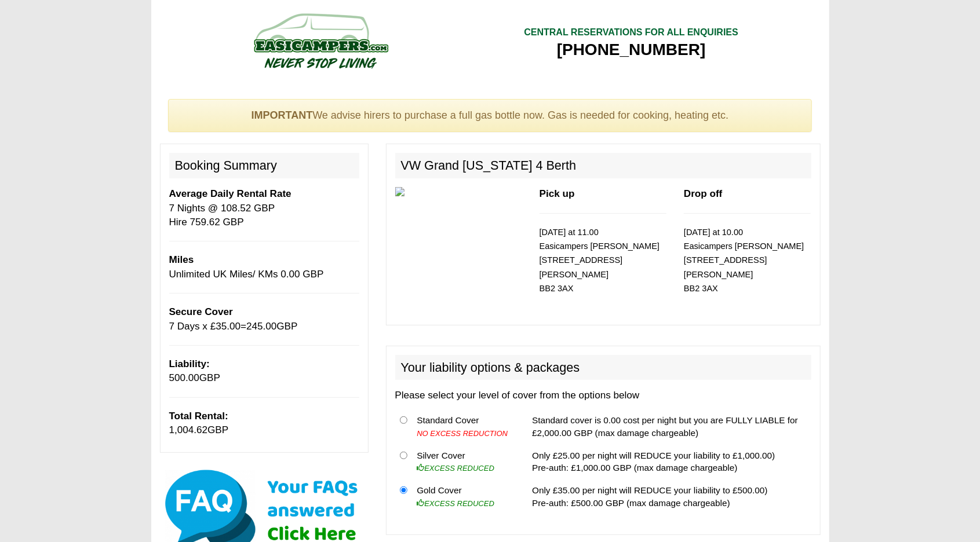
click at [335, 62] on img at bounding box center [320, 41] width 220 height 64
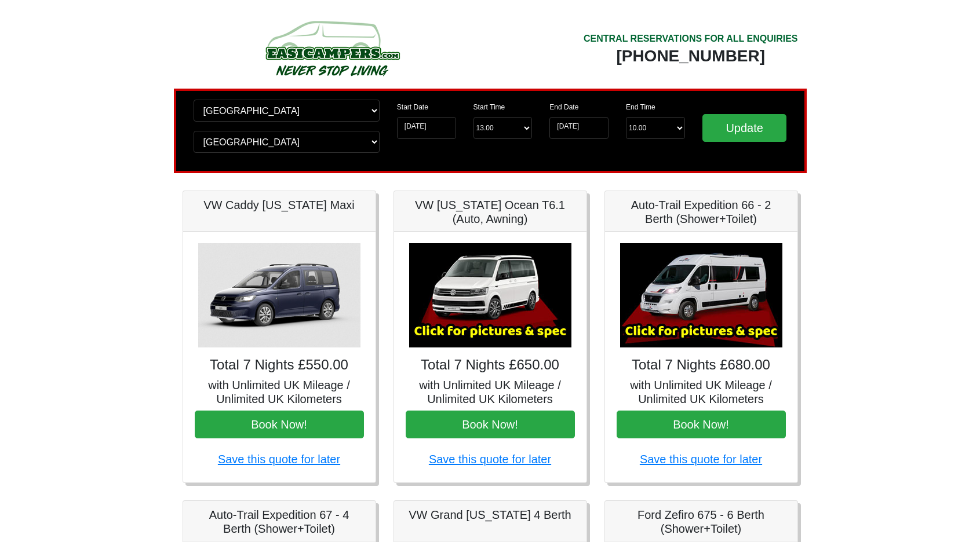
select select "WOL"
select select "MAN"
